Goal: Transaction & Acquisition: Subscribe to service/newsletter

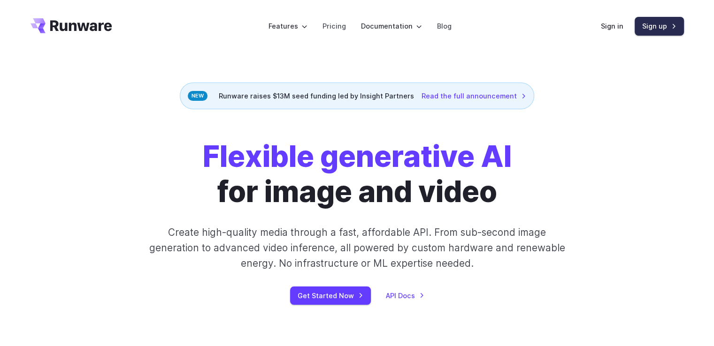
click at [657, 30] on link "Sign up" at bounding box center [659, 26] width 49 height 18
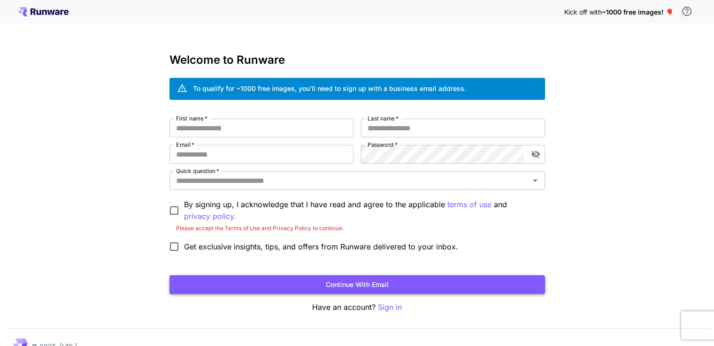
click at [345, 288] on button "Continue with email" at bounding box center [357, 285] width 376 height 19
click at [327, 288] on button "Continue with email" at bounding box center [357, 285] width 376 height 19
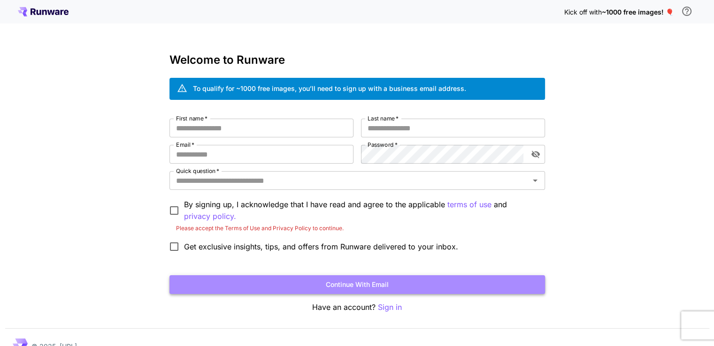
click at [327, 288] on button "Continue with email" at bounding box center [357, 285] width 376 height 19
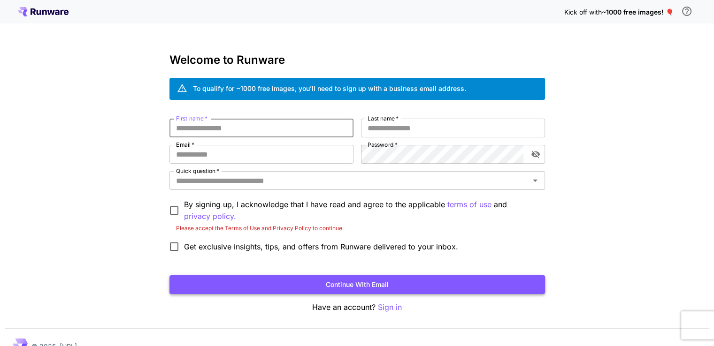
click at [327, 288] on button "Continue with email" at bounding box center [357, 285] width 376 height 19
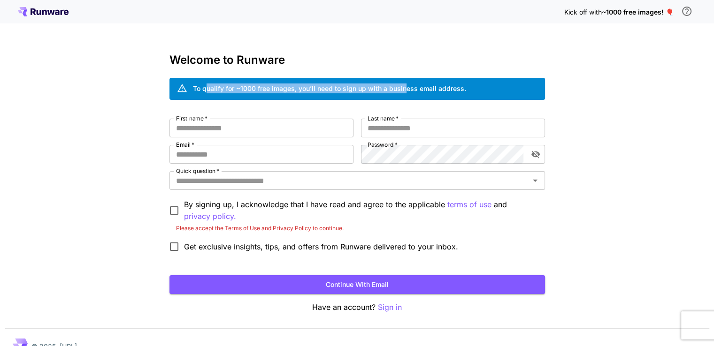
drag, startPoint x: 207, startPoint y: 86, endPoint x: 431, endPoint y: 86, distance: 224.4
click at [430, 86] on div "To qualify for ~1000 free images, you’ll need to sign up with a business email …" at bounding box center [329, 89] width 273 height 10
click at [431, 86] on div "To qualify for ~1000 free images, you’ll need to sign up with a business email …" at bounding box center [329, 89] width 273 height 10
